Goal: Task Accomplishment & Management: Manage account settings

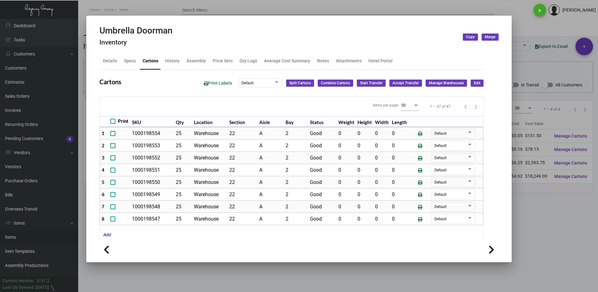
click at [553, 210] on div at bounding box center [299, 146] width 598 height 292
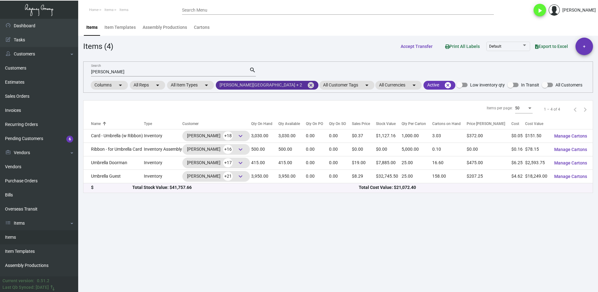
click at [307, 85] on mat-icon "cancel" at bounding box center [311, 85] width 8 height 8
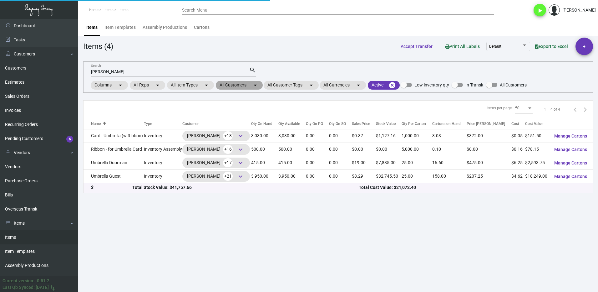
click at [239, 84] on mat-chip "All Customers arrow_drop_down" at bounding box center [239, 85] width 47 height 9
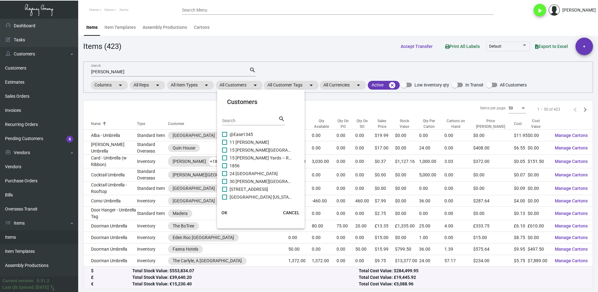
click at [242, 119] on input "Search" at bounding box center [250, 120] width 56 height 5
type input "[PERSON_NAME]"
click at [224, 181] on span at bounding box center [224, 181] width 5 height 5
click at [224, 184] on input "[PERSON_NAME] Napa" at bounding box center [224, 184] width 0 height 0
checkbox input "true"
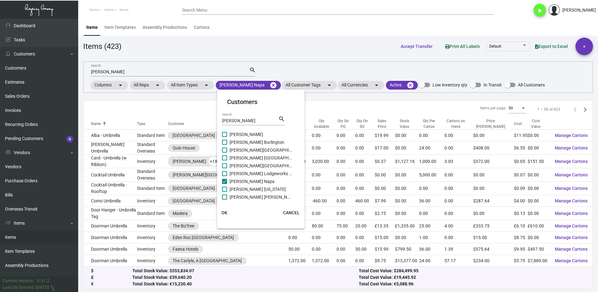
drag, startPoint x: 226, startPoint y: 135, endPoint x: 226, endPoint y: 138, distance: 3.8
click at [226, 135] on span at bounding box center [224, 134] width 5 height 5
click at [225, 137] on input "[PERSON_NAME]" at bounding box center [224, 137] width 0 height 0
checkbox input "true"
click at [226, 142] on span at bounding box center [224, 142] width 5 height 5
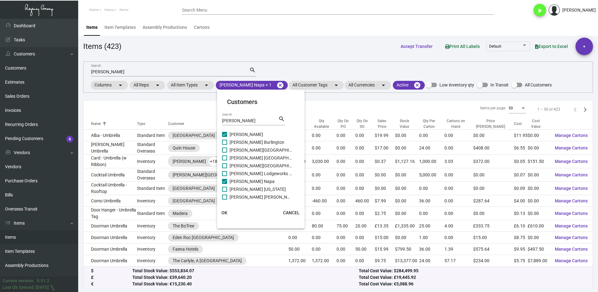
click at [225, 145] on input "[PERSON_NAME] Burlington" at bounding box center [224, 145] width 0 height 0
checkbox input "true"
click at [227, 148] on label "[PERSON_NAME][GEOGRAPHIC_DATA]" at bounding box center [257, 150] width 70 height 8
click at [225, 152] on input "[PERSON_NAME][GEOGRAPHIC_DATA]" at bounding box center [224, 152] width 0 height 0
checkbox input "true"
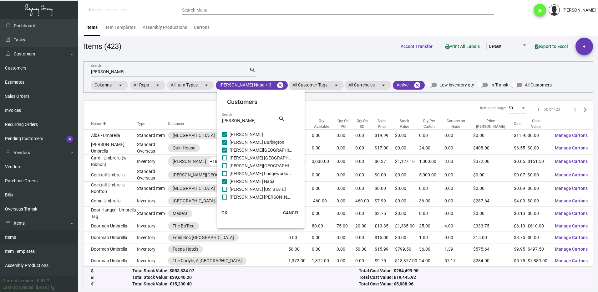
click at [229, 156] on label "[PERSON_NAME] [GEOGRAPHIC_DATA]" at bounding box center [257, 158] width 70 height 8
click at [225, 160] on input "[PERSON_NAME] [GEOGRAPHIC_DATA]" at bounding box center [224, 160] width 0 height 0
checkbox input "true"
click at [227, 169] on mat-checkbox "[PERSON_NAME][GEOGRAPHIC_DATA]" at bounding box center [261, 166] width 78 height 8
click at [224, 166] on span at bounding box center [224, 165] width 5 height 5
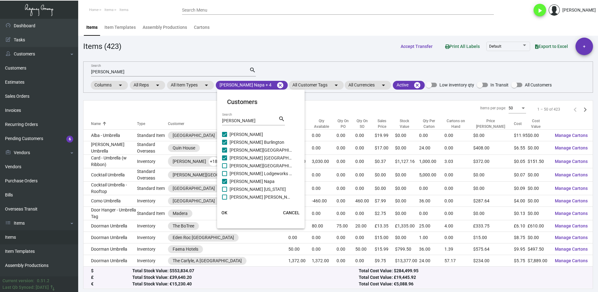
click at [224, 168] on input "[PERSON_NAME][GEOGRAPHIC_DATA]" at bounding box center [224, 168] width 0 height 0
checkbox input "true"
click at [225, 170] on label "[PERSON_NAME] Lodgeworks Partners" at bounding box center [257, 174] width 70 height 8
click at [225, 176] on input "[PERSON_NAME] Lodgeworks Partners" at bounding box center [224, 176] width 0 height 0
checkbox input "true"
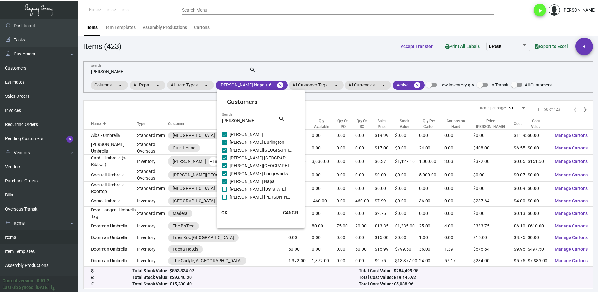
click at [224, 189] on span at bounding box center [224, 188] width 5 height 5
click at [224, 191] on input "[PERSON_NAME] [US_STATE]" at bounding box center [224, 191] width 0 height 0
checkbox input "true"
click at [227, 198] on span at bounding box center [224, 196] width 5 height 5
click at [225, 199] on input "[PERSON_NAME] [PERSON_NAME]" at bounding box center [224, 199] width 0 height 0
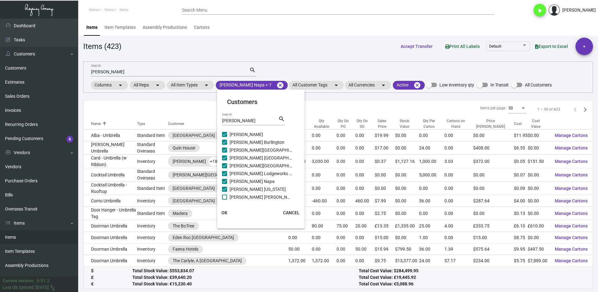
checkbox input "true"
click at [225, 211] on span "OK" at bounding box center [224, 212] width 6 height 5
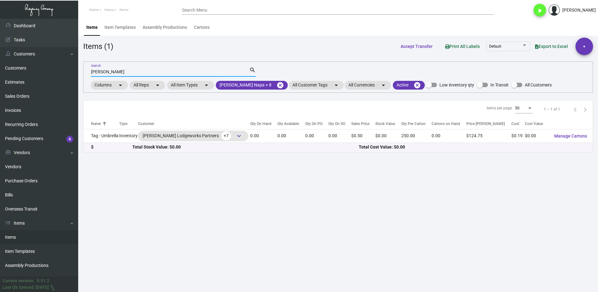
click at [115, 71] on input "[PERSON_NAME]" at bounding box center [170, 71] width 158 height 5
type input "u"
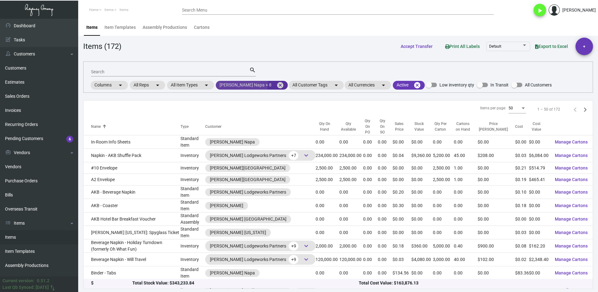
click at [240, 83] on mat-chip "[PERSON_NAME] Napa + 8 cancel" at bounding box center [252, 85] width 72 height 9
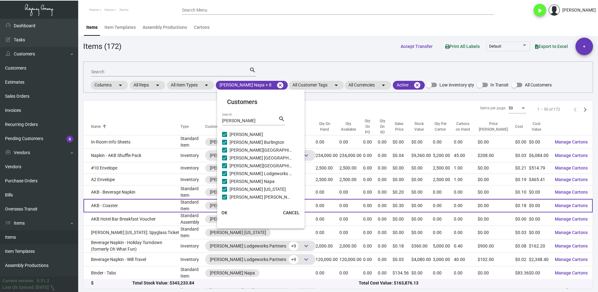
drag, startPoint x: 225, startPoint y: 213, endPoint x: 217, endPoint y: 195, distance: 20.3
click at [225, 213] on span "OK" at bounding box center [224, 212] width 6 height 5
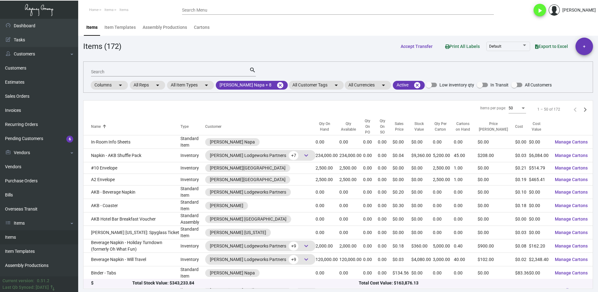
click at [115, 74] on input "Search" at bounding box center [170, 71] width 158 height 5
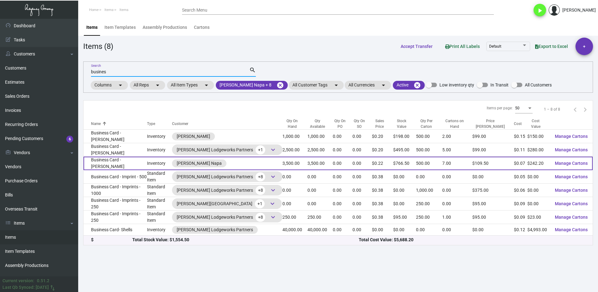
type input "busines"
click at [139, 160] on td "Business Card - [PERSON_NAME]" at bounding box center [116, 162] width 64 height 13
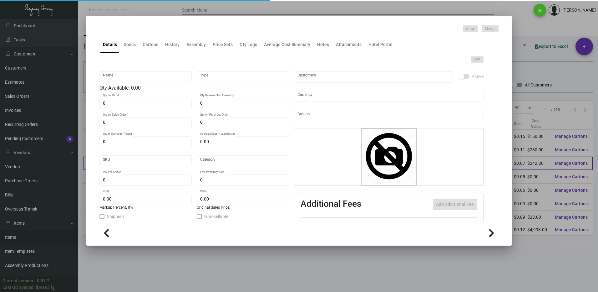
type input "Business Card - [PERSON_NAME]"
type input "Inventory"
type input "3,500"
type input "$ 0.00"
type input "428"
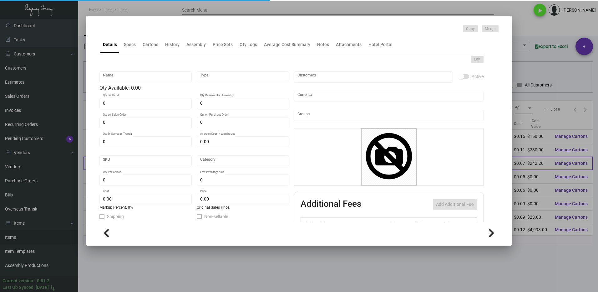
type input "Standard"
type input "500"
type input "$ 0.0692"
type input "$ 0.219"
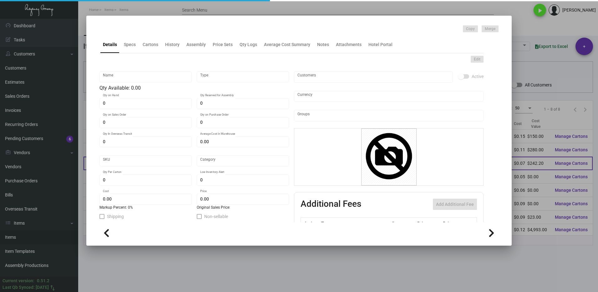
type textarea "[PERSON_NAME] Card: Neenah Classic Crest Solar White #165 Cover, printing 1/1 b…"
checkbox input "true"
type input "United States Dollar $"
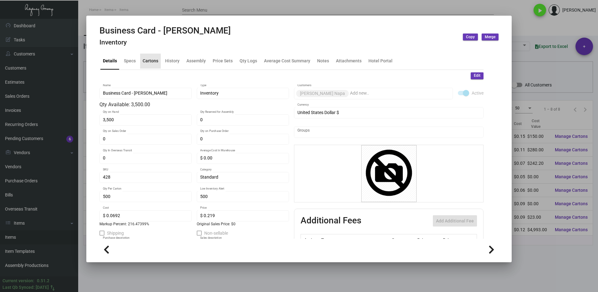
click at [146, 61] on div "Cartons" at bounding box center [151, 61] width 16 height 7
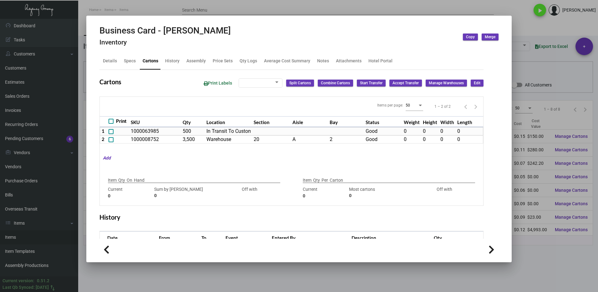
type input "3,500"
type input "3500"
type input "0"
type input "500"
type input "3500"
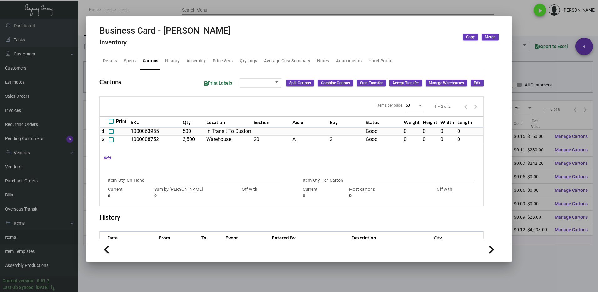
type input "-3000"
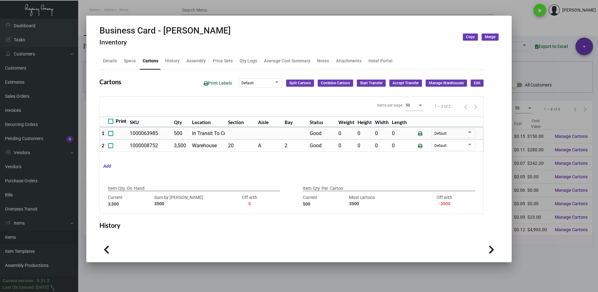
click at [580, 252] on div at bounding box center [299, 146] width 598 height 292
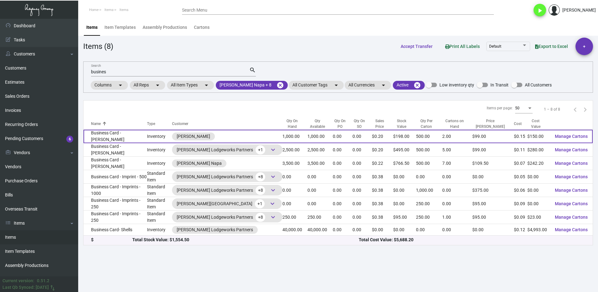
click at [139, 140] on td "Business Card - [PERSON_NAME]" at bounding box center [116, 136] width 64 height 13
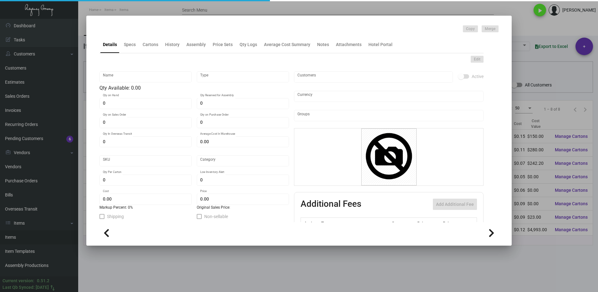
type input "Business Card - [PERSON_NAME]"
type input "Inventory"
type input "1,000"
type input "$ 0.00"
type input "364"
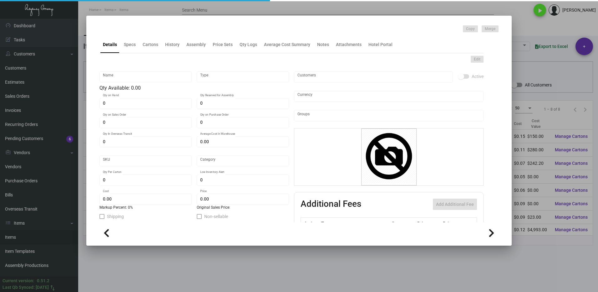
type input "Standard"
type input "500"
type input "$ 0.15"
type input "$ 0.198"
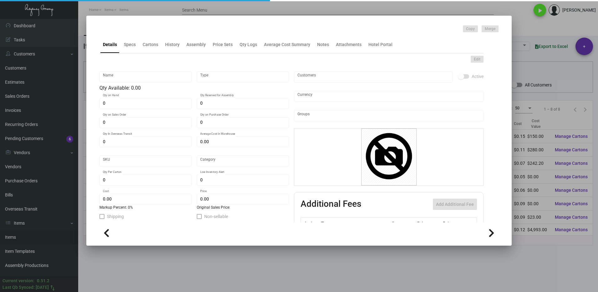
type textarea "Business Card - [PERSON_NAME]: Neenah Classic Crest Solar White #165 Cover prin…"
checkbox input "true"
type input "United States Dollar $"
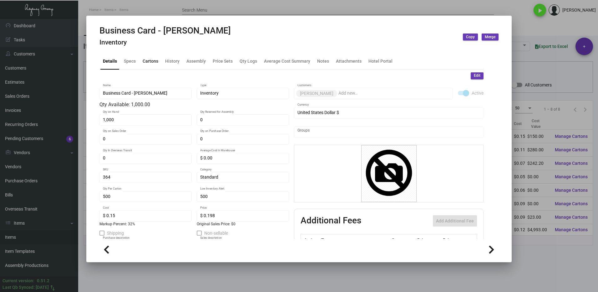
click at [151, 64] on div "Cartons" at bounding box center [150, 60] width 21 height 15
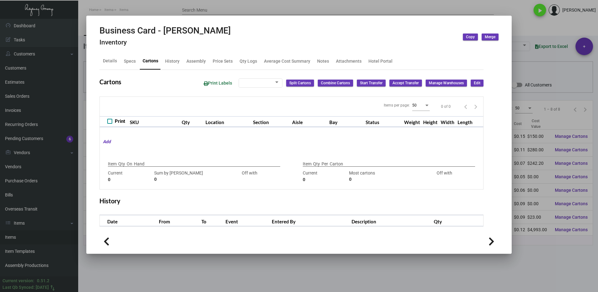
type input "1,000"
type input "1000"
type input "0"
type input "500"
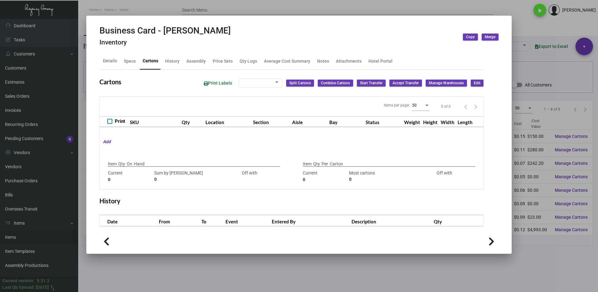
type input "0"
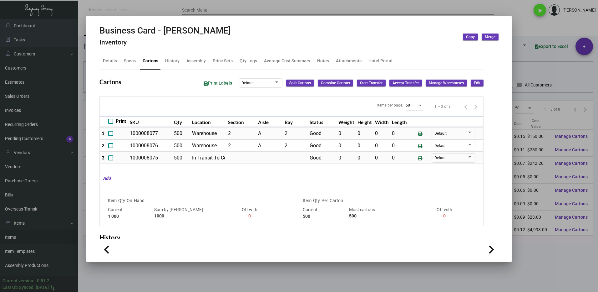
click at [549, 261] on div at bounding box center [299, 146] width 598 height 292
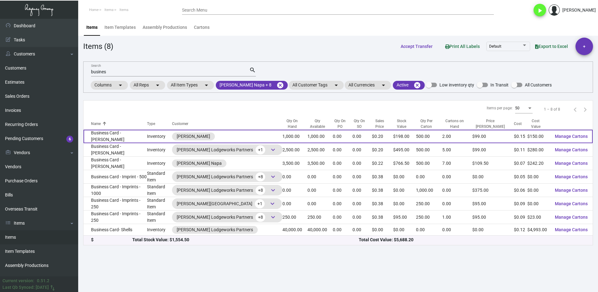
click at [138, 133] on td "Business Card - [PERSON_NAME]" at bounding box center [116, 136] width 64 height 13
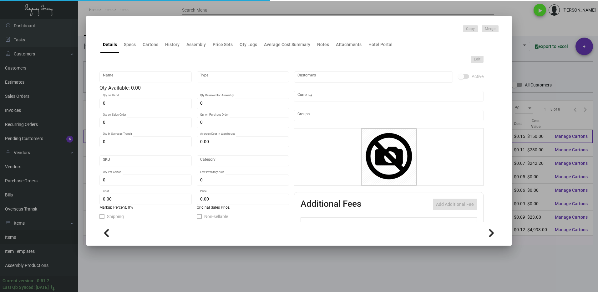
type input "Business Card - [PERSON_NAME]"
type input "Inventory"
type input "1,000"
type input "$ 0.00"
type input "364"
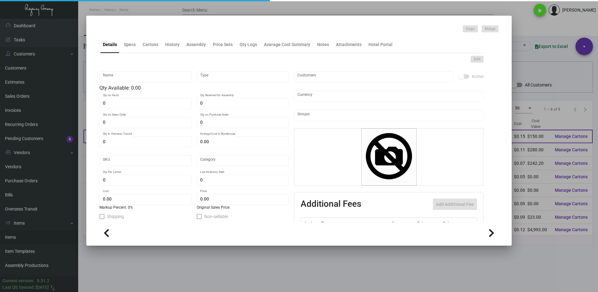
type input "Standard"
type input "500"
type input "$ 0.15"
type input "$ 0.198"
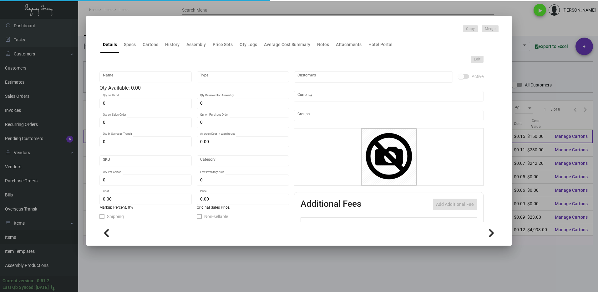
type textarea "Business Card - [PERSON_NAME]: Neenah Classic Crest Solar White #165 Cover prin…"
checkbox input "true"
type input "United States Dollar $"
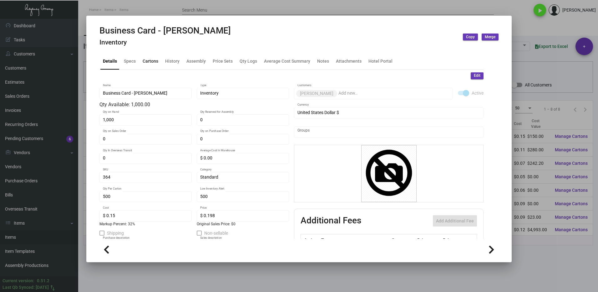
click at [146, 64] on div "Cartons" at bounding box center [151, 61] width 16 height 7
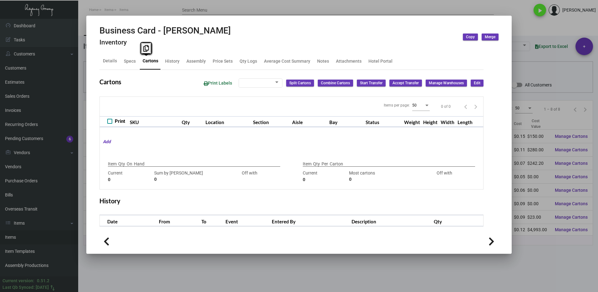
type input "1,000"
type input "1000"
type input "0"
type input "500"
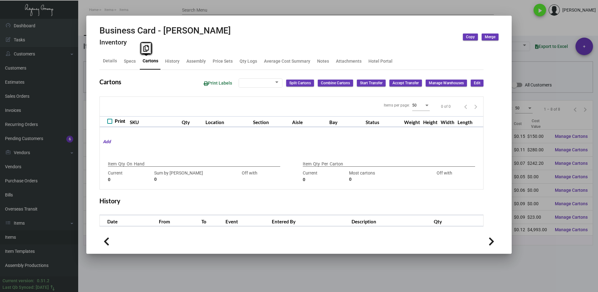
type input "0"
